Goal: Task Accomplishment & Management: Manage account settings

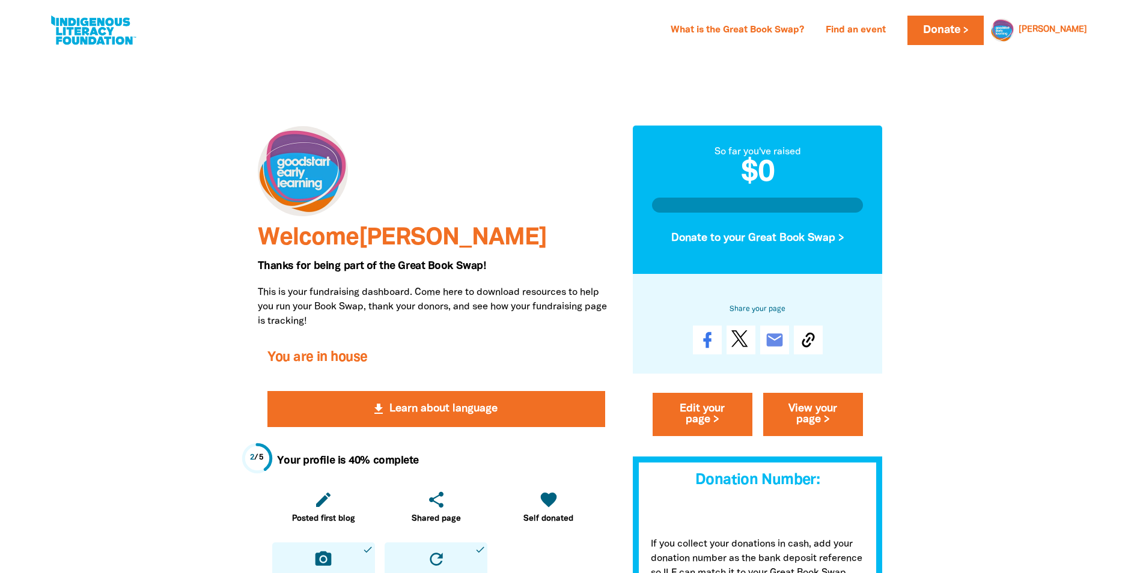
scroll to position [120, 0]
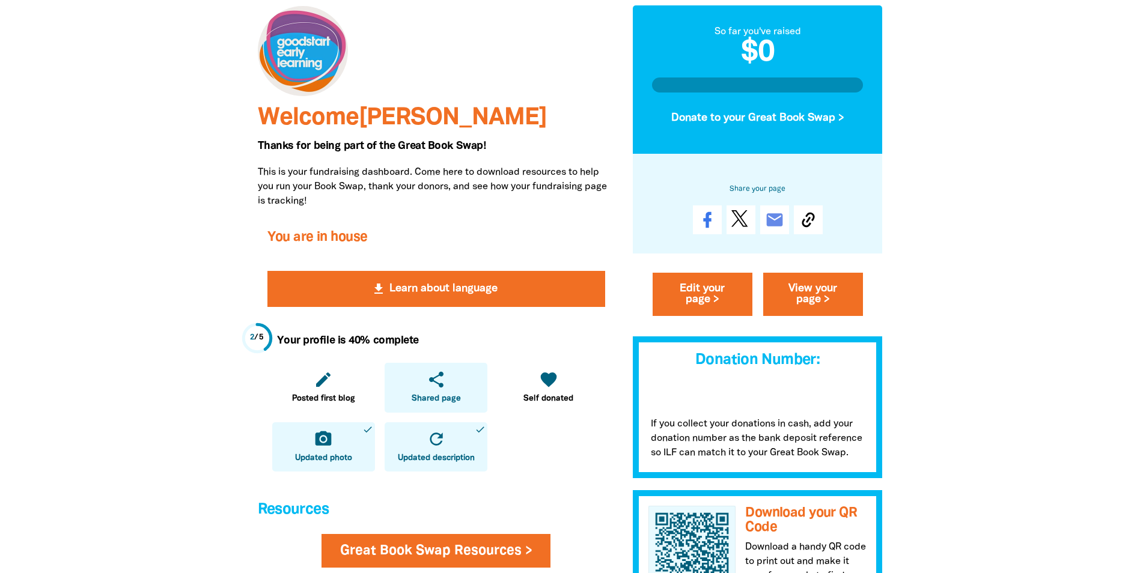
click at [434, 391] on link "share Shared page" at bounding box center [436, 388] width 103 height 50
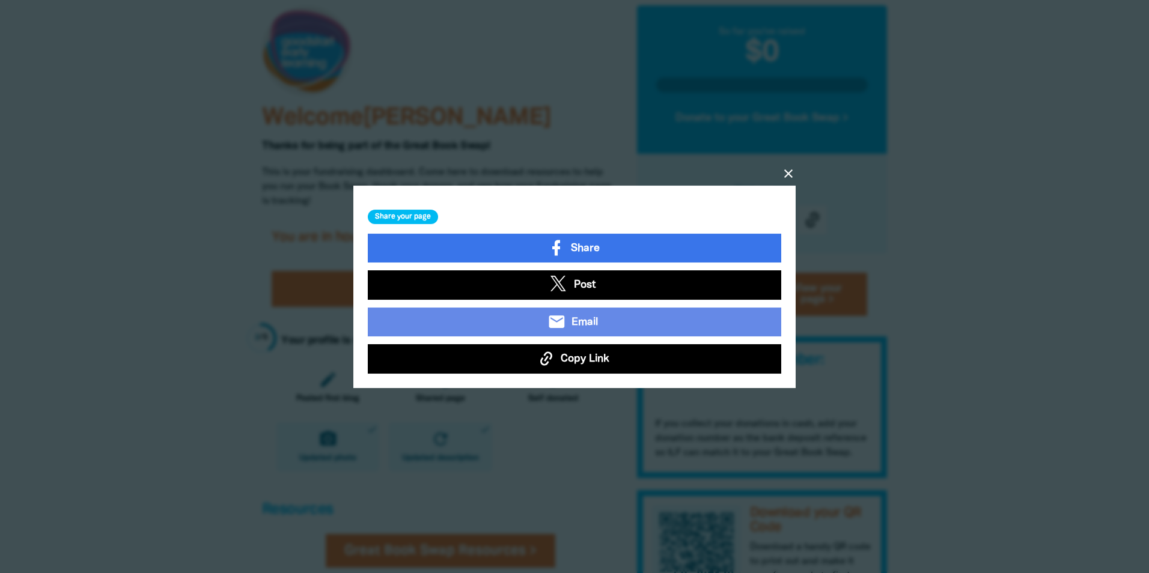
click at [788, 175] on icon "close" at bounding box center [788, 173] width 14 height 14
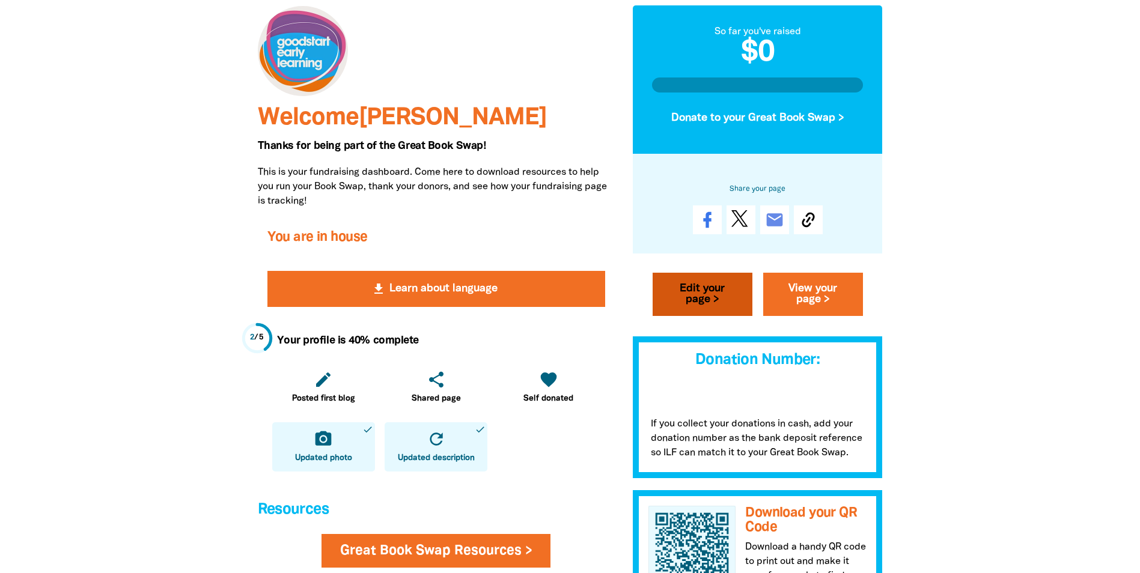
click at [710, 286] on link "Edit your page >" at bounding box center [703, 294] width 100 height 43
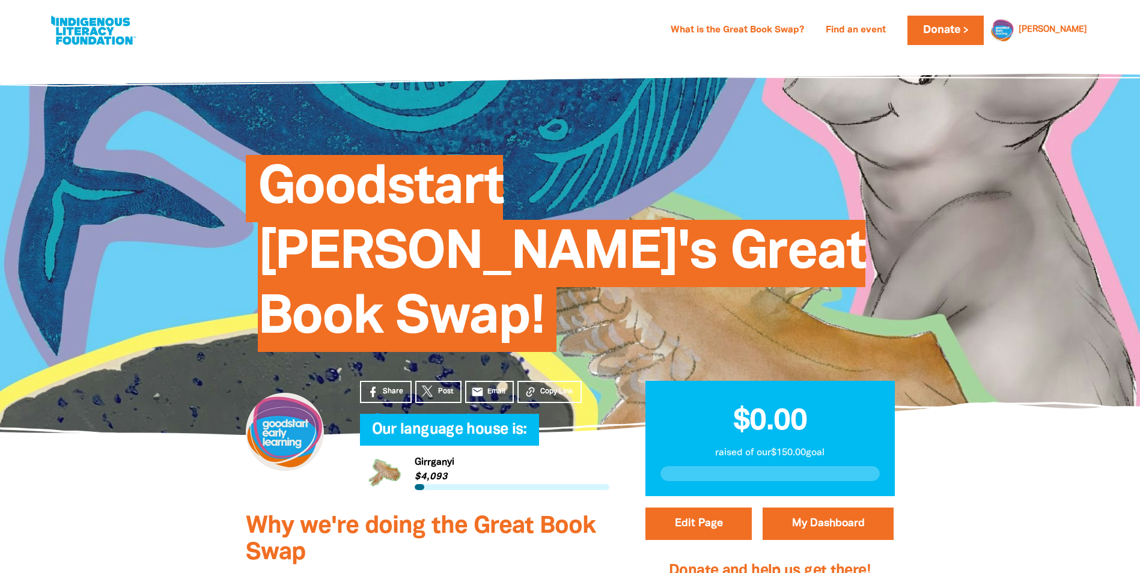
select select "WA"
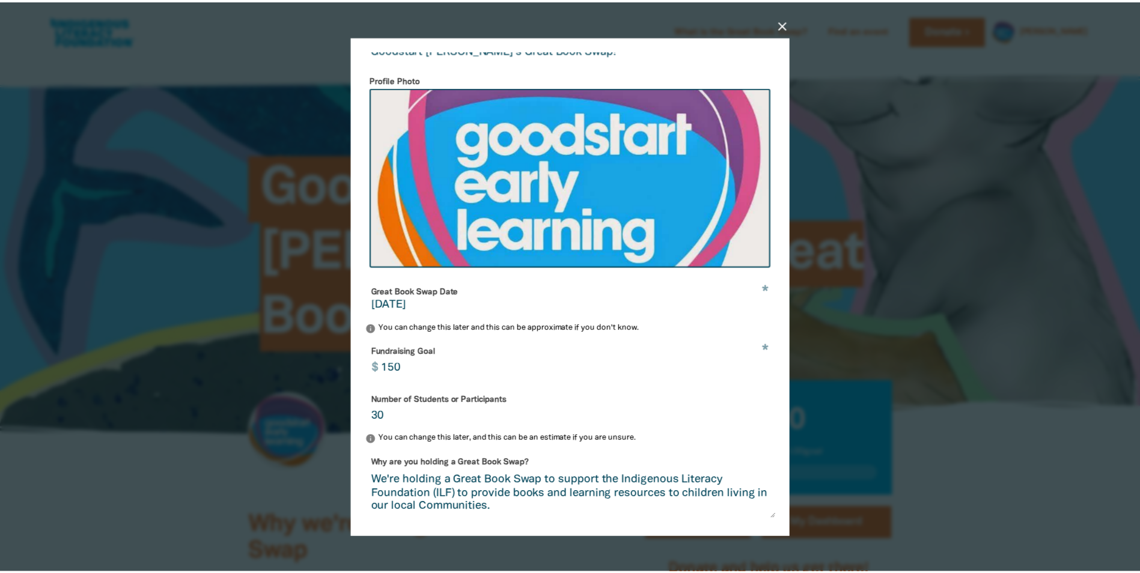
scroll to position [305, 0]
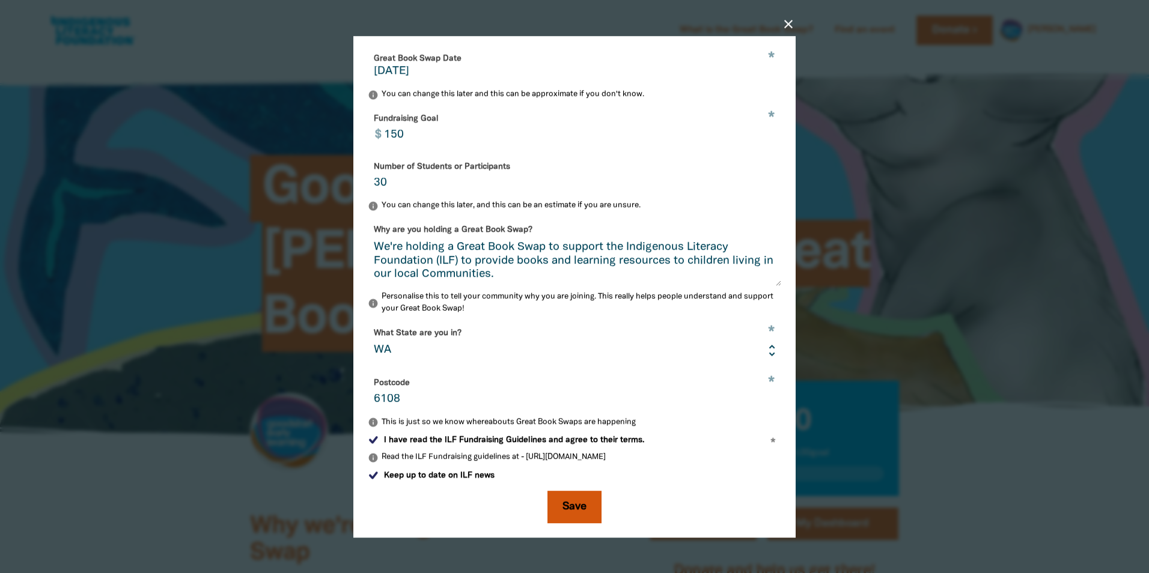
click at [578, 505] on button "Save" at bounding box center [575, 507] width 54 height 32
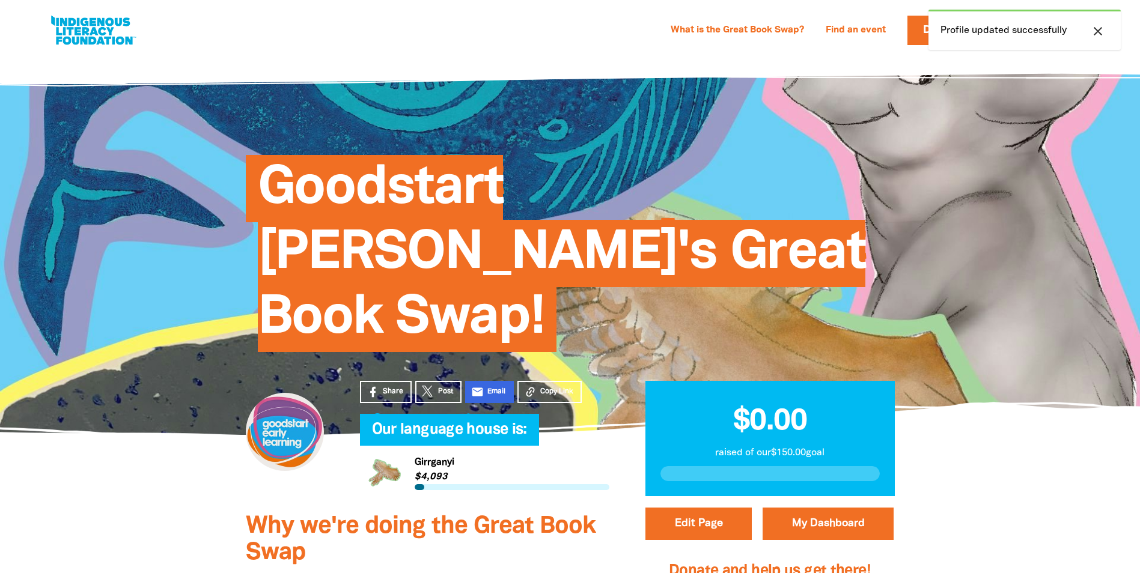
click at [495, 387] on span "Email" at bounding box center [497, 392] width 18 height 11
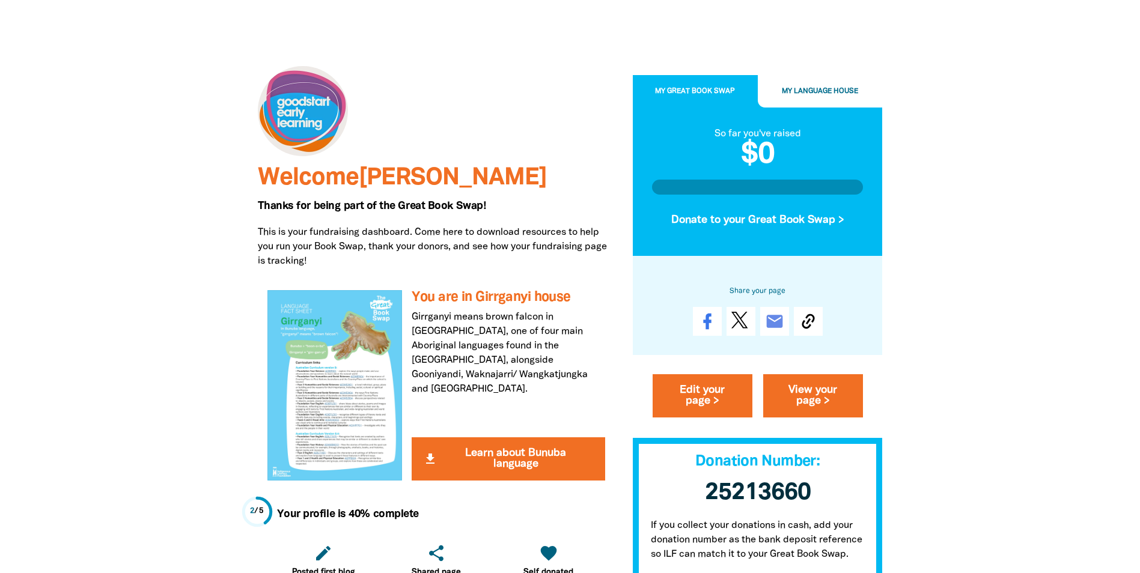
scroll to position [240, 0]
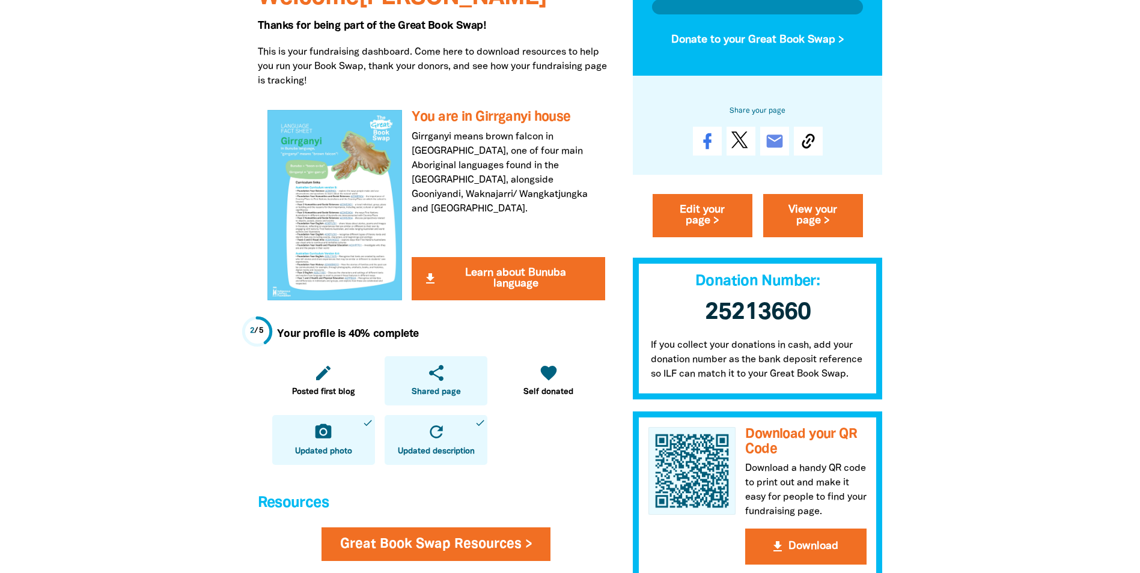
click at [427, 387] on span "Shared page" at bounding box center [436, 393] width 49 height 12
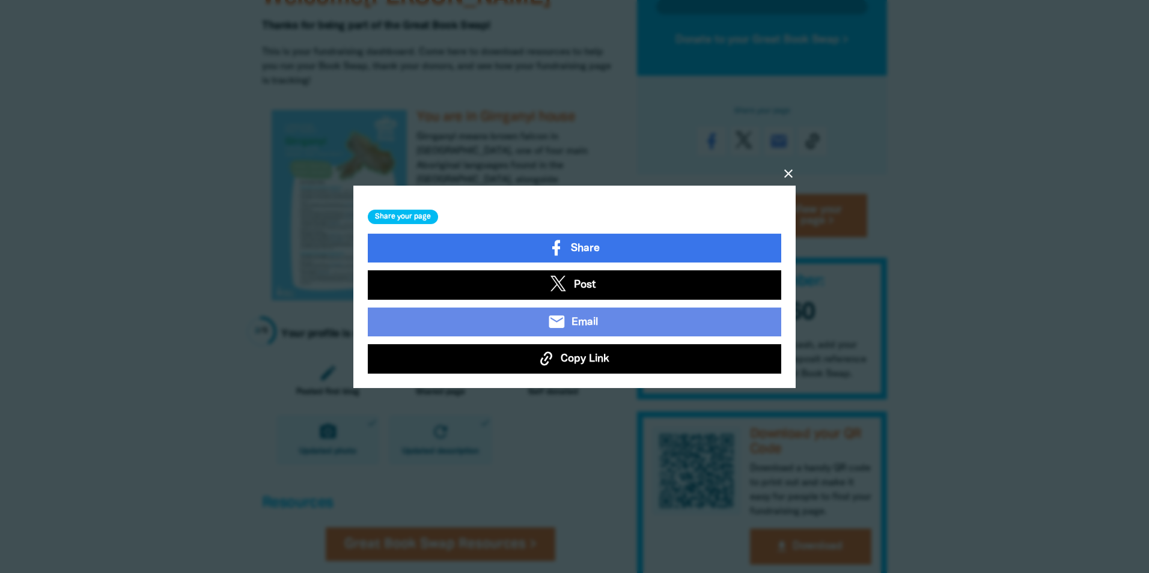
click at [486, 365] on button "Copy Link" at bounding box center [575, 358] width 414 height 29
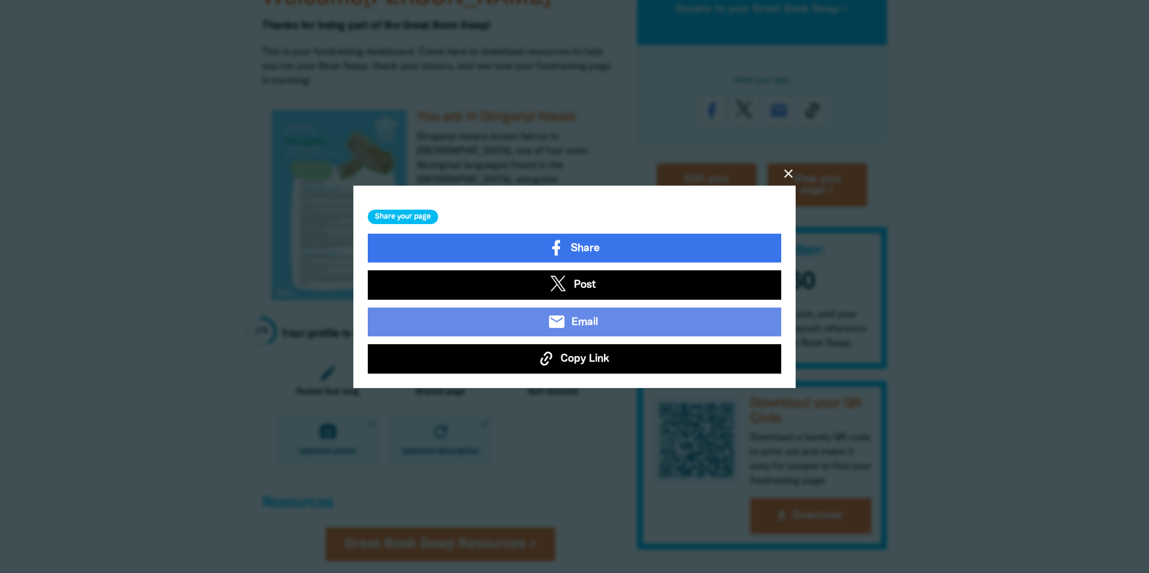
drag, startPoint x: 506, startPoint y: 363, endPoint x: 512, endPoint y: 362, distance: 6.7
click at [512, 362] on button "Copy Link" at bounding box center [575, 358] width 414 height 29
click at [784, 172] on icon "close" at bounding box center [788, 173] width 14 height 14
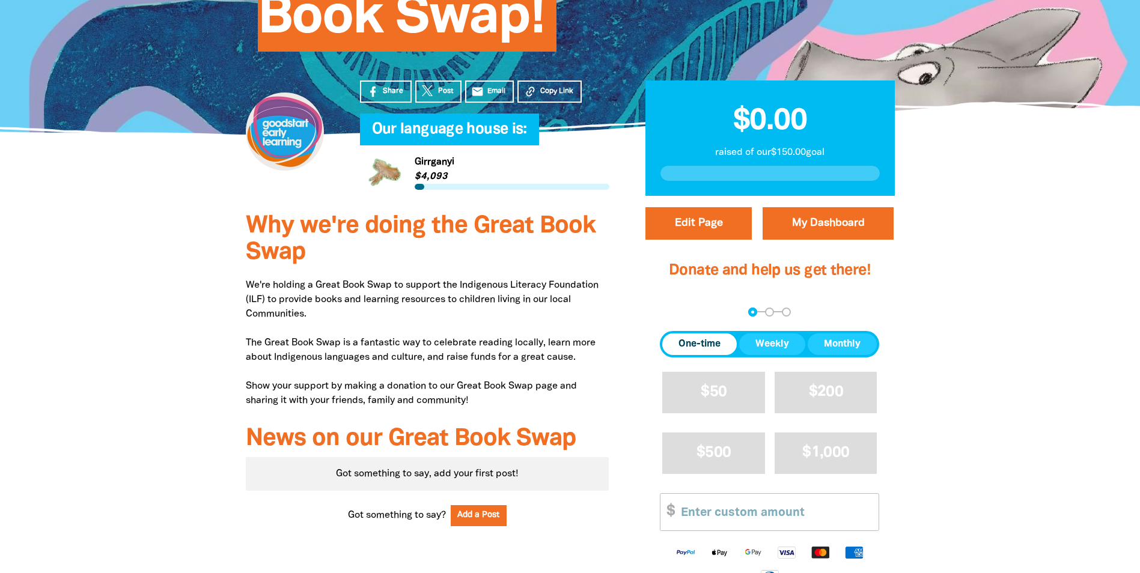
scroll to position [240, 0]
